Goal: Task Accomplishment & Management: Use online tool/utility

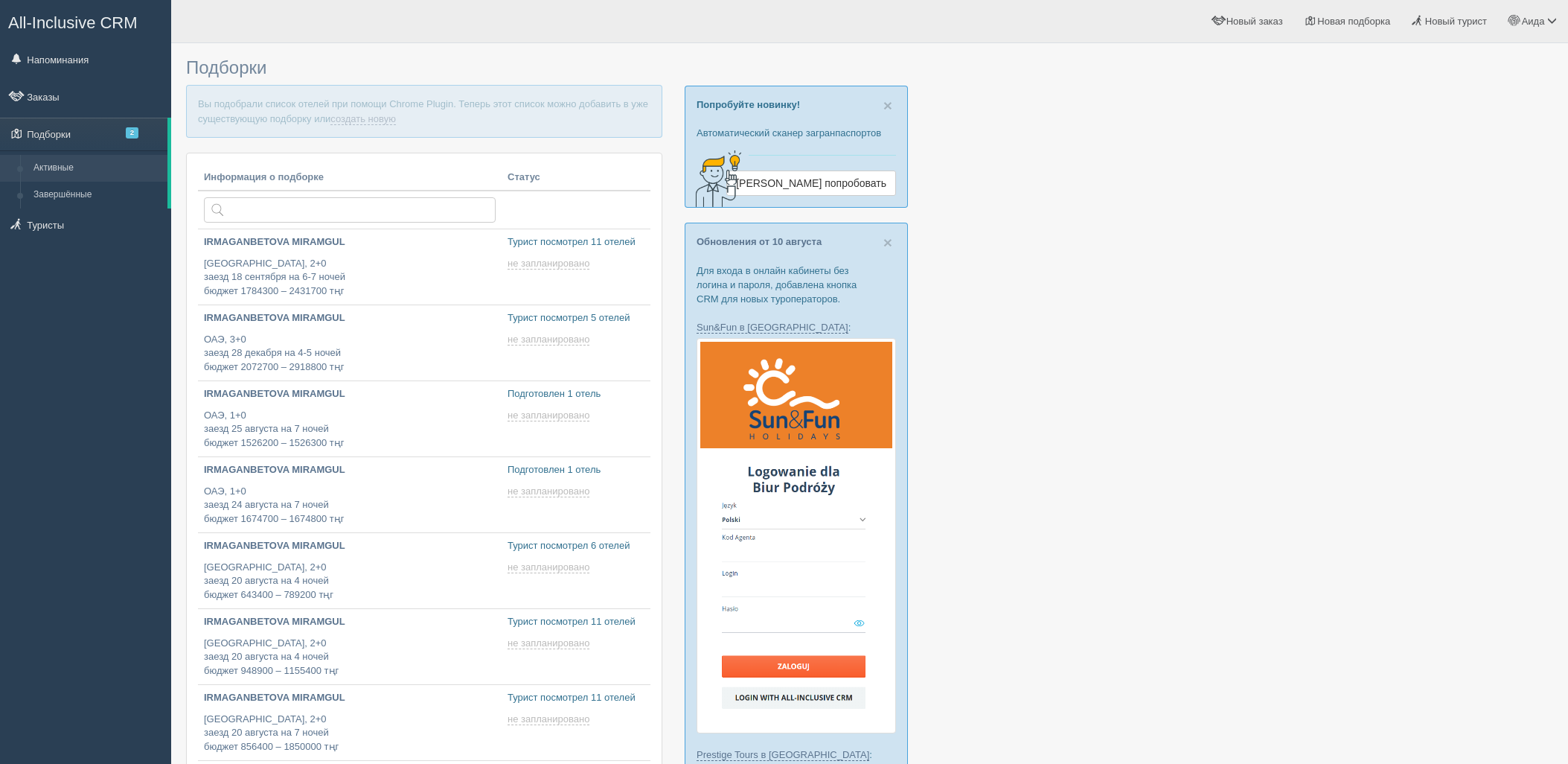
type input "2025-08-16 17:10"
type input "2025-08-16 18:00"
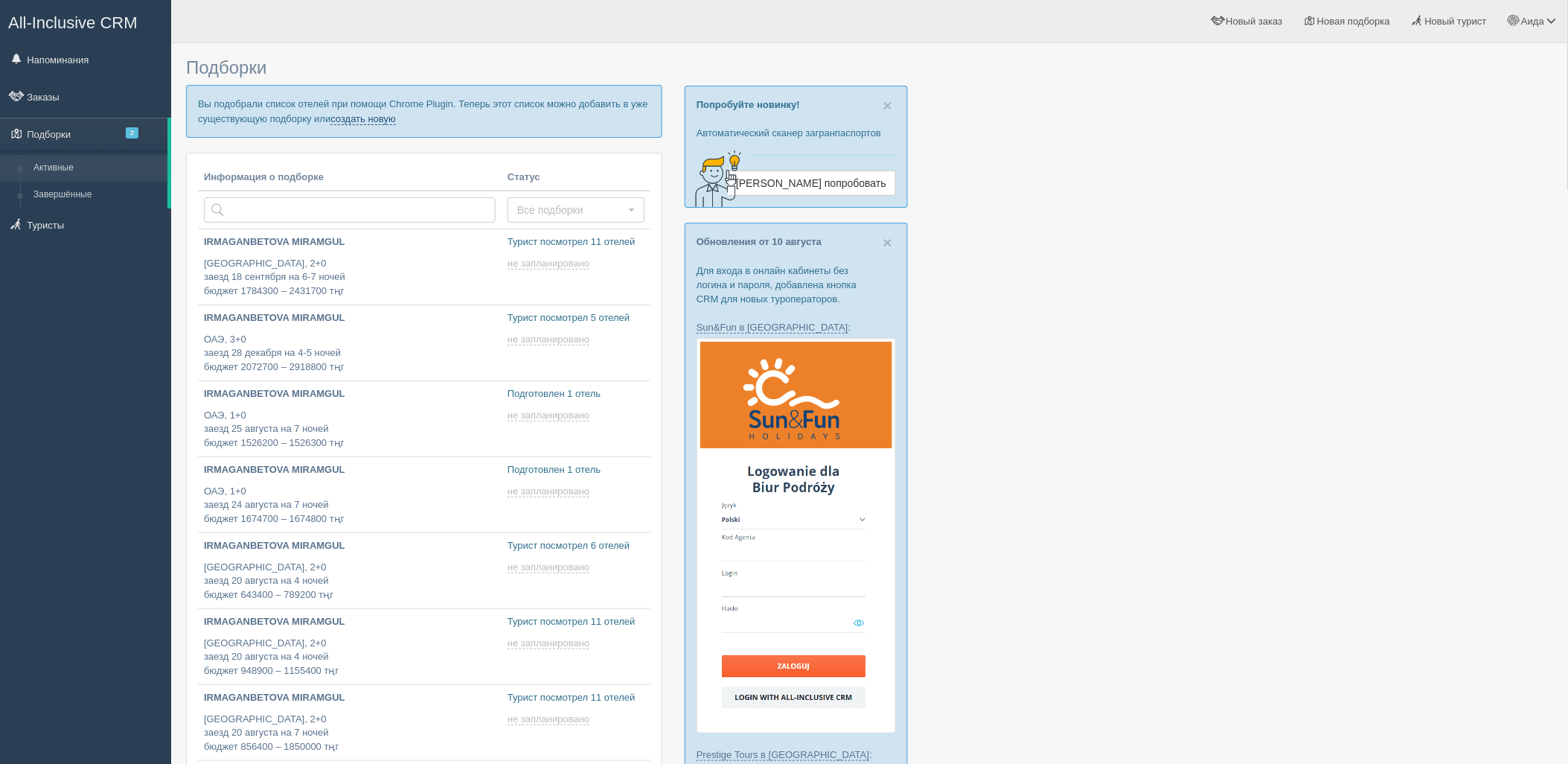
click at [344, 121] on link "создать новую" at bounding box center [363, 119] width 66 height 12
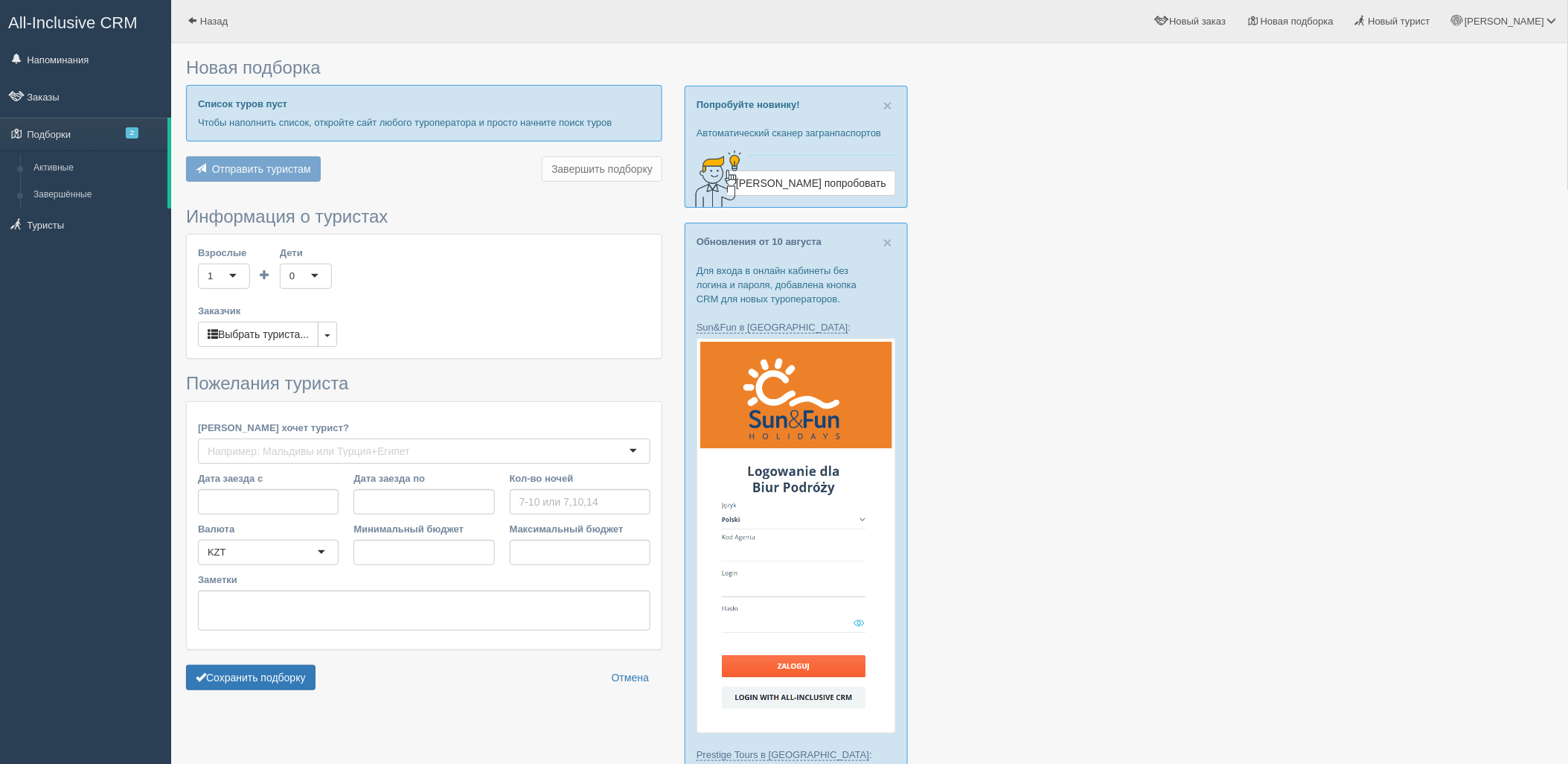
type input "5-7"
type input "1426000"
type input "1462200"
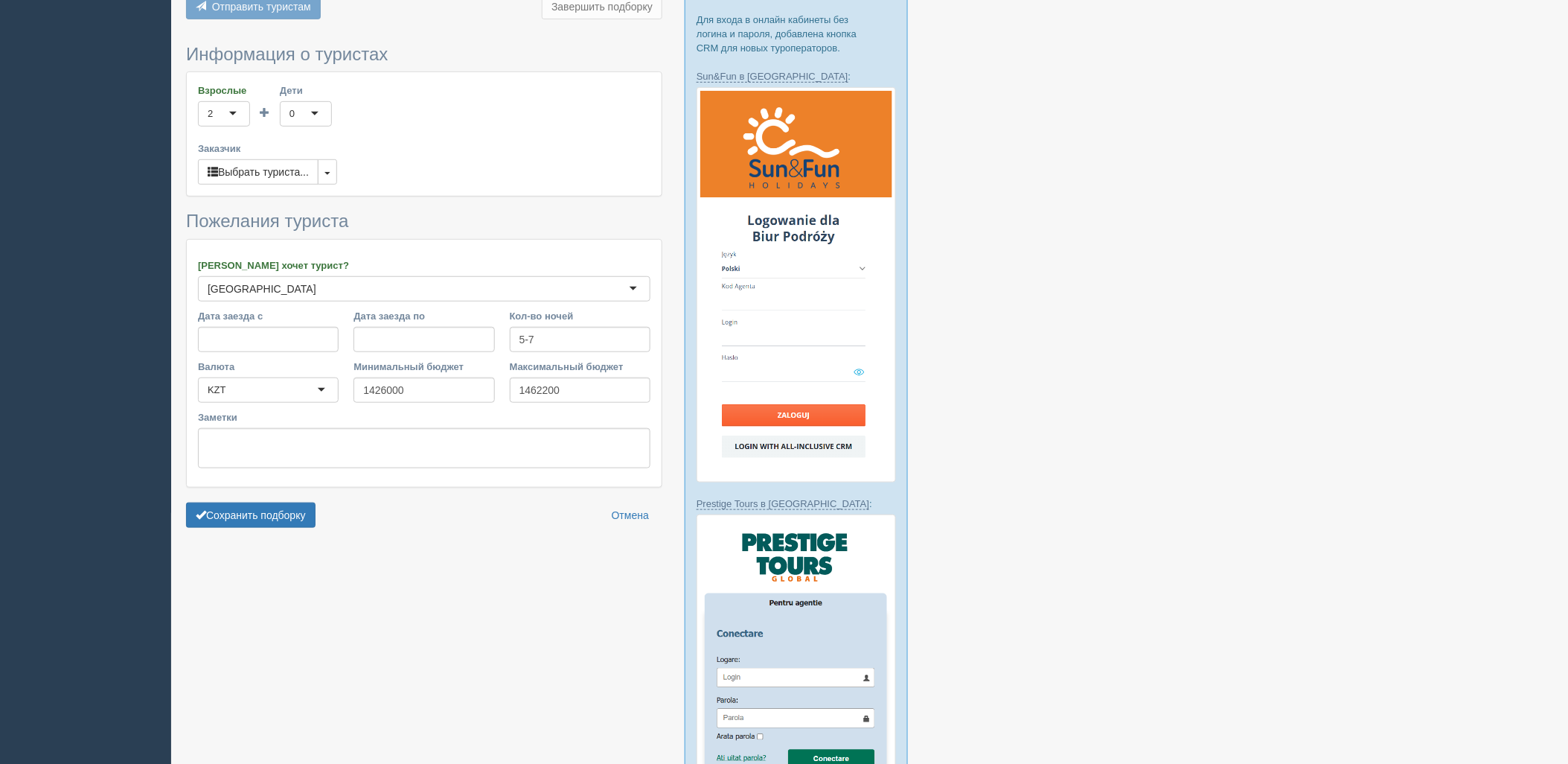
scroll to position [334, 0]
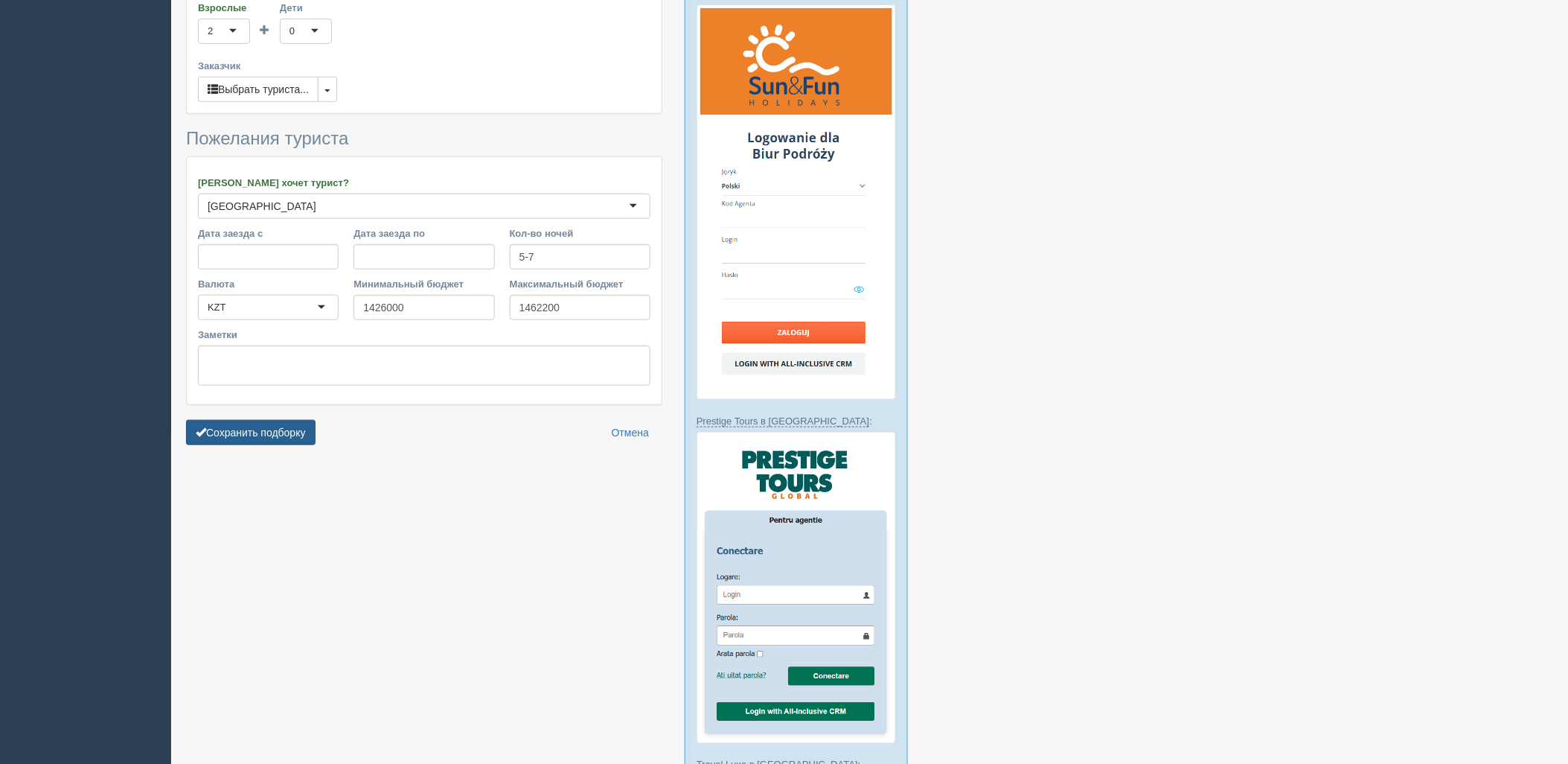
click at [315, 435] on button "Сохранить подборку" at bounding box center [251, 432] width 129 height 26
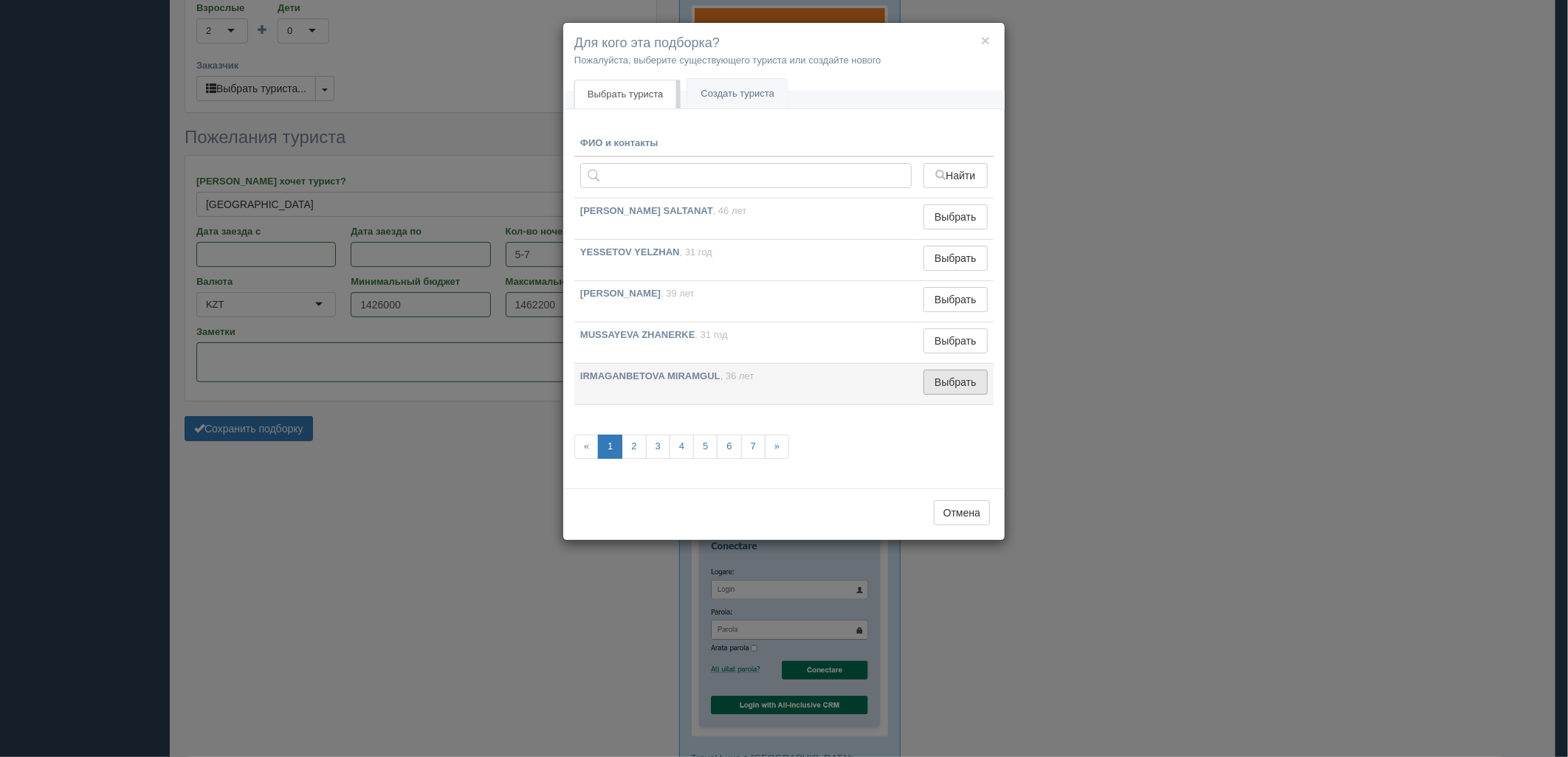
click at [968, 378] on button "Выбрать" at bounding box center [956, 382] width 64 height 25
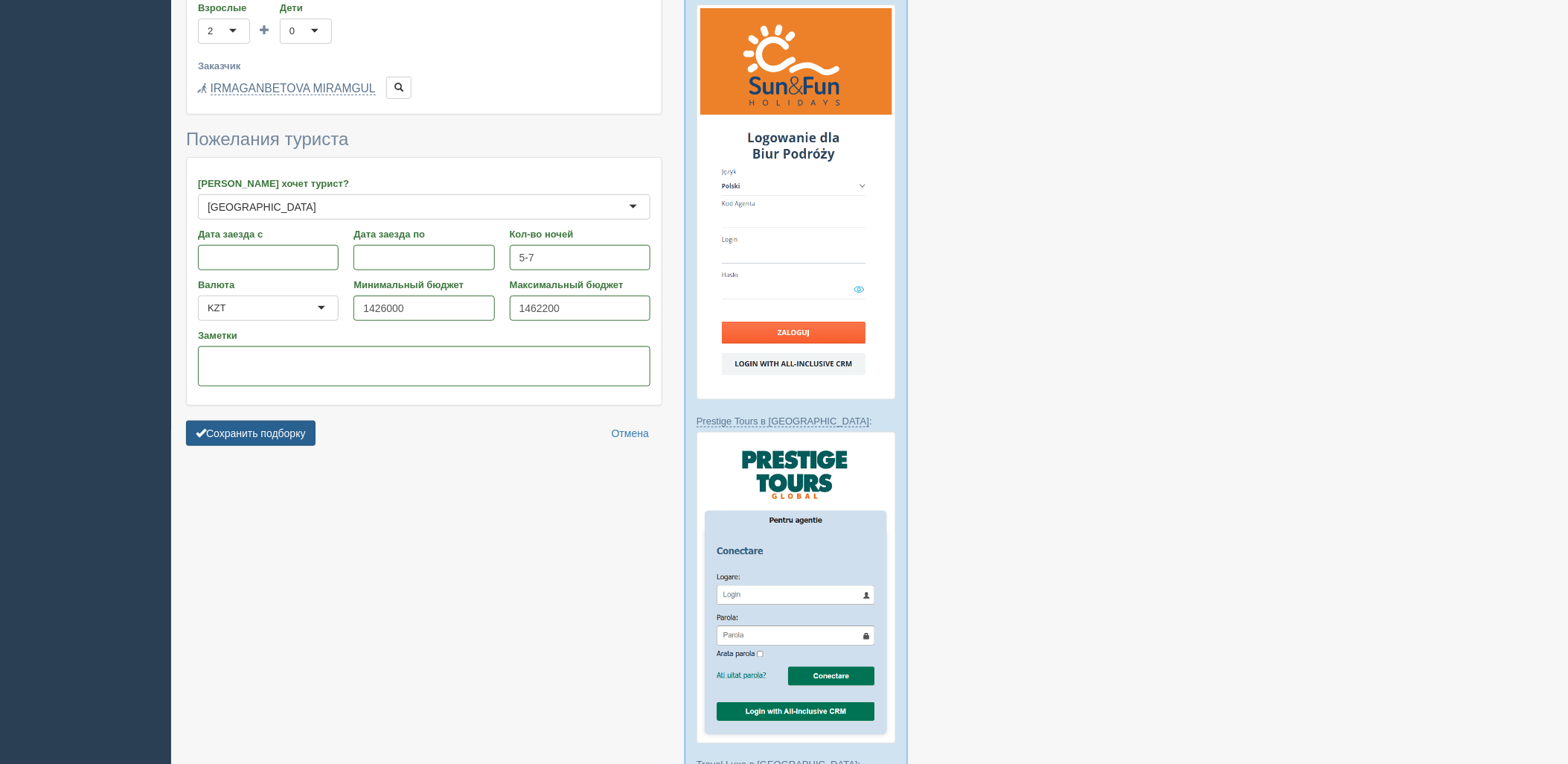
click at [295, 440] on button "Сохранить подборку" at bounding box center [251, 433] width 129 height 26
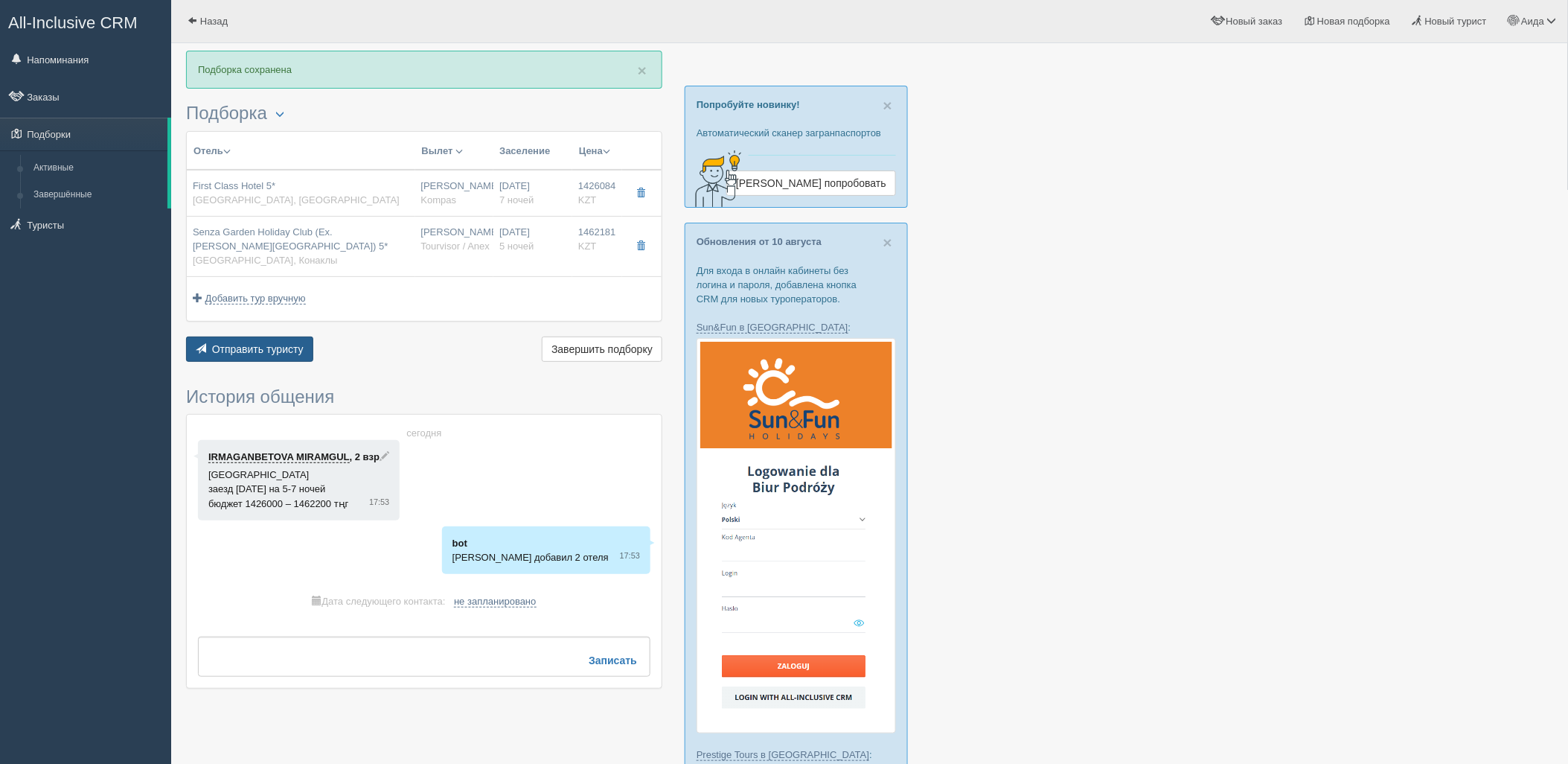
click at [288, 357] on button "Отправить туристу Отправить" at bounding box center [250, 349] width 127 height 26
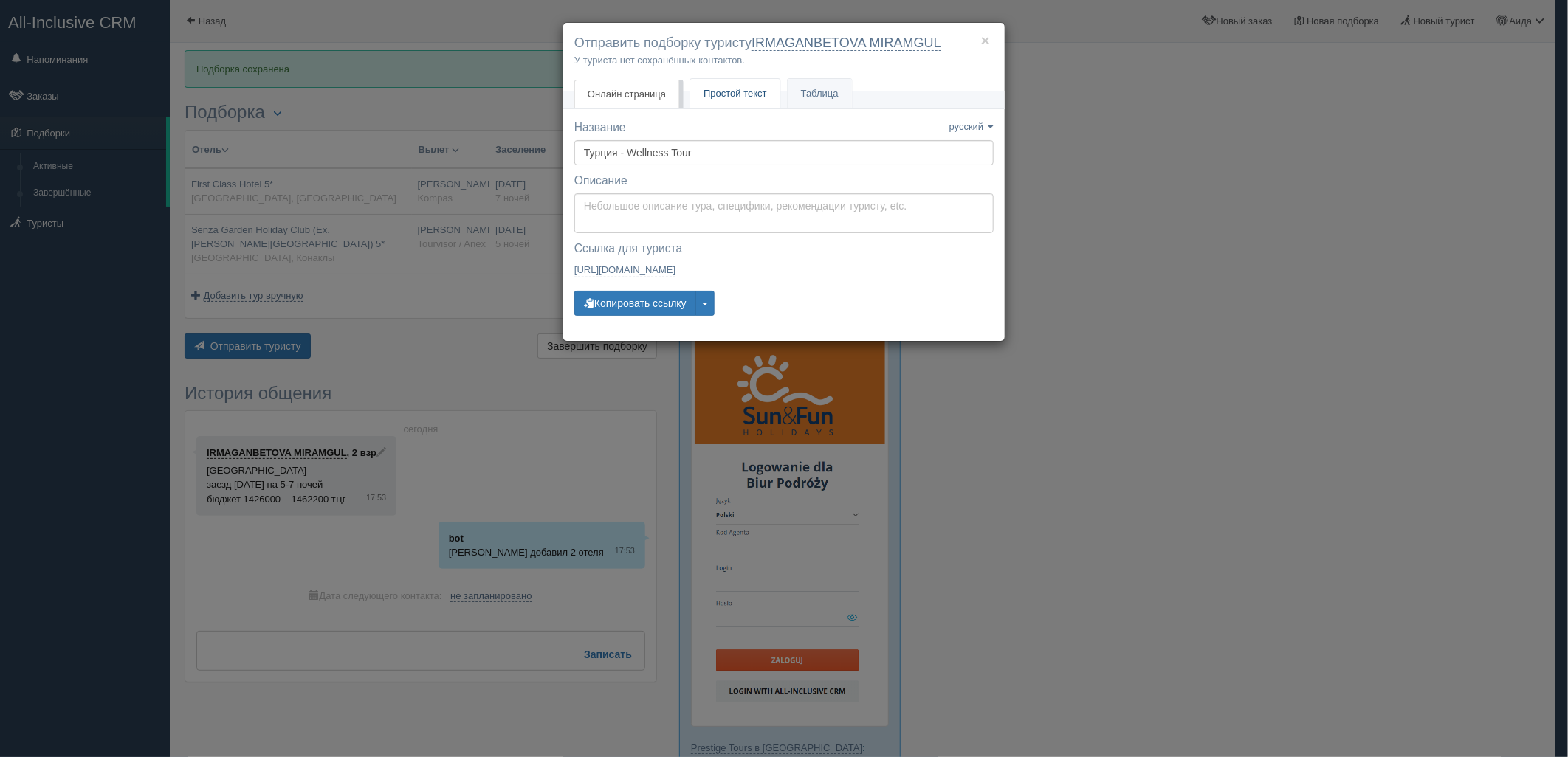
click at [719, 99] on span "Простой текст" at bounding box center [735, 93] width 63 height 11
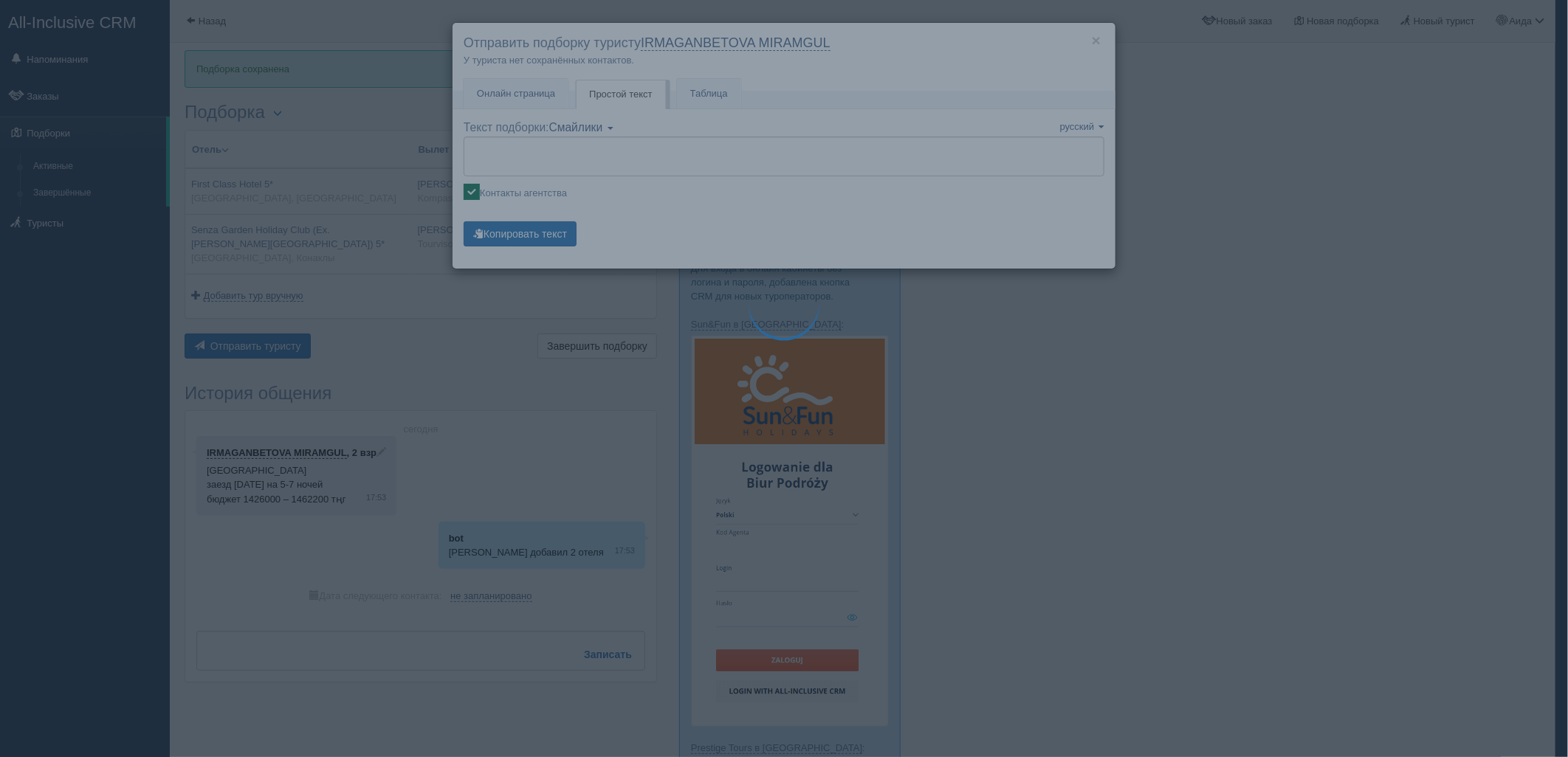
type textarea "🌞 Loremi dolo! Sitametcon Adi elitseddoei temporinc utlabore: 🌎 Etdolo, Magnaa …"
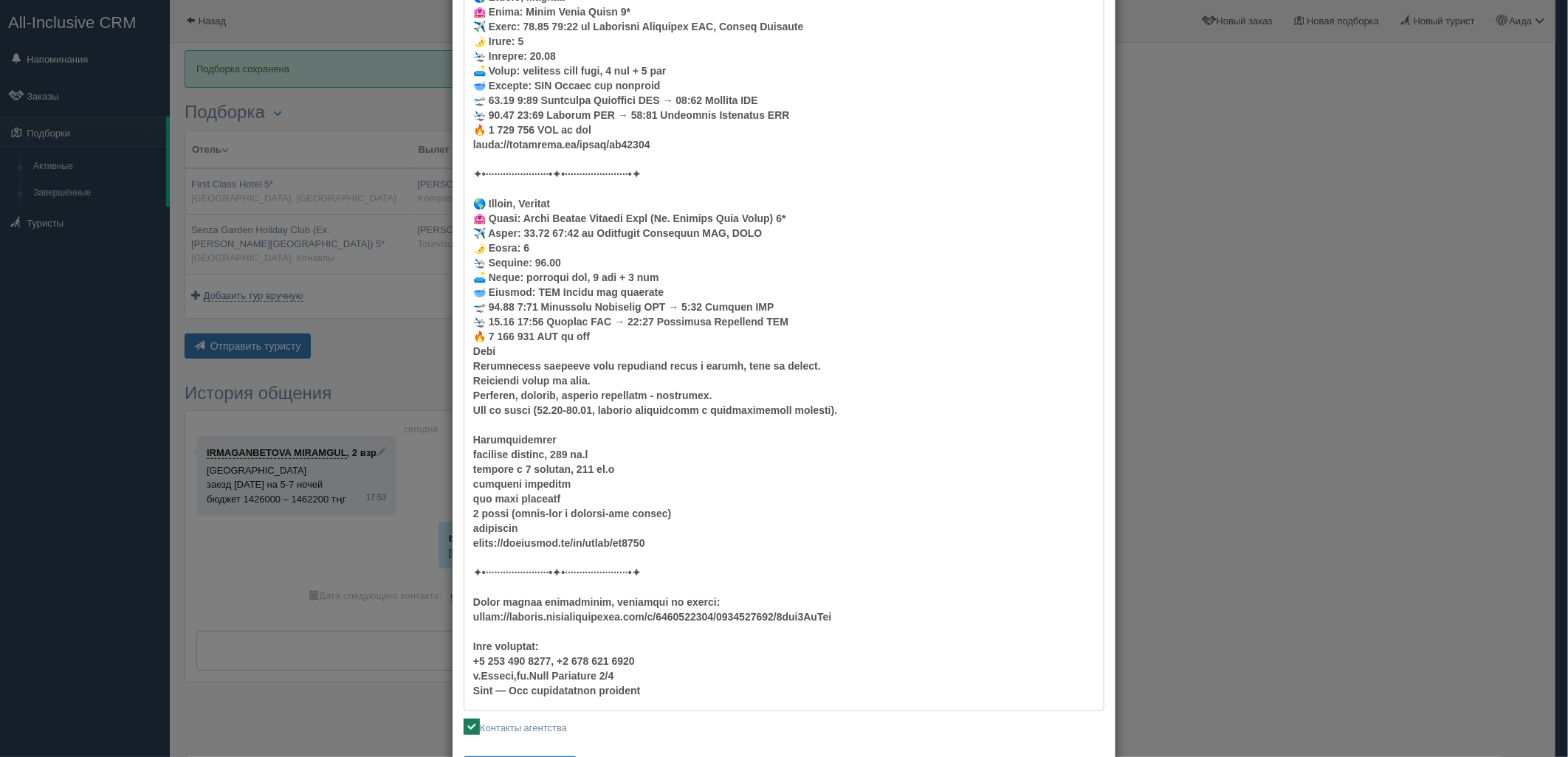
scroll to position [250, 0]
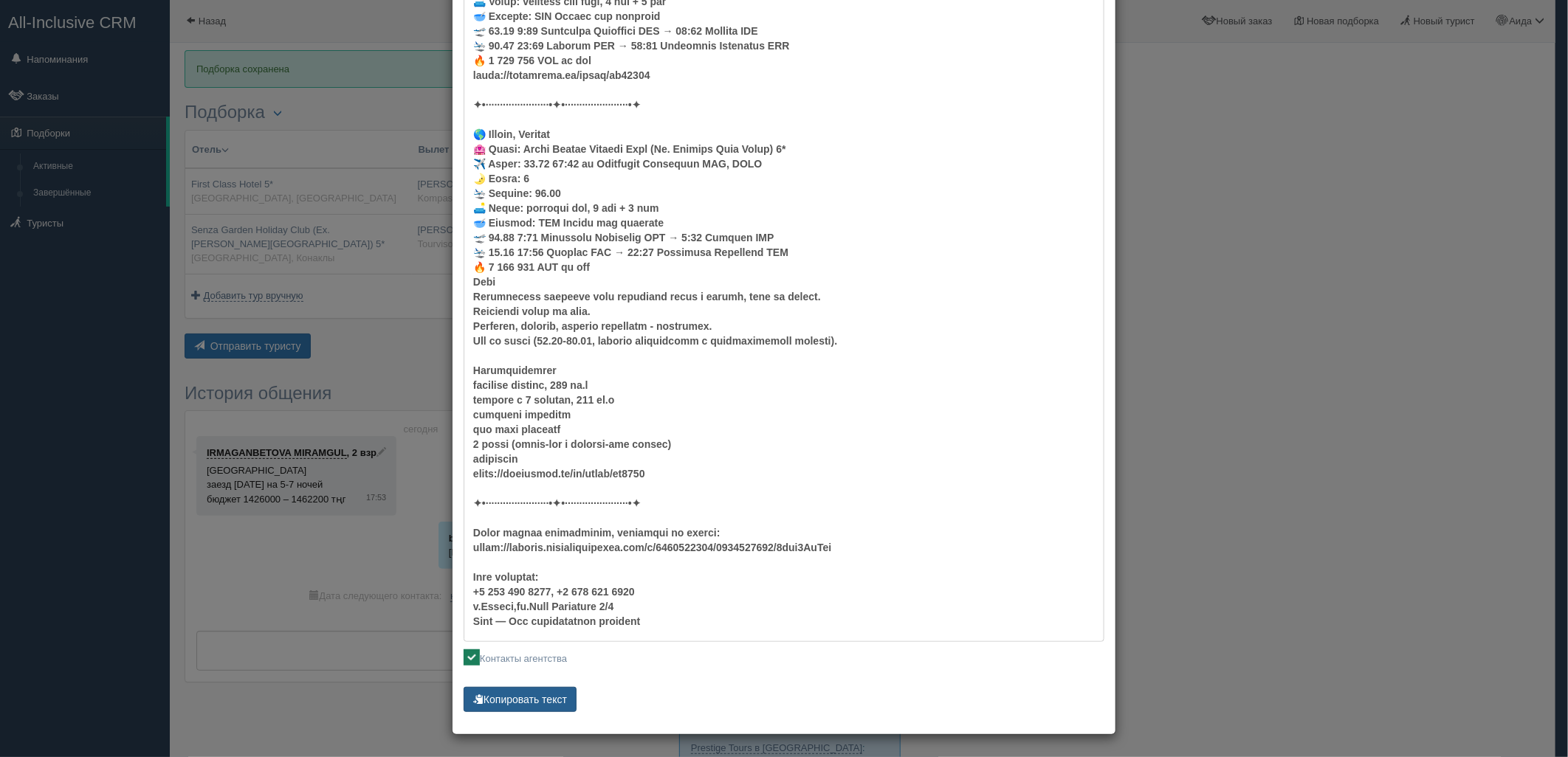
click at [493, 704] on button "Копировать текст" at bounding box center [520, 700] width 113 height 25
